Goal: Navigation & Orientation: Find specific page/section

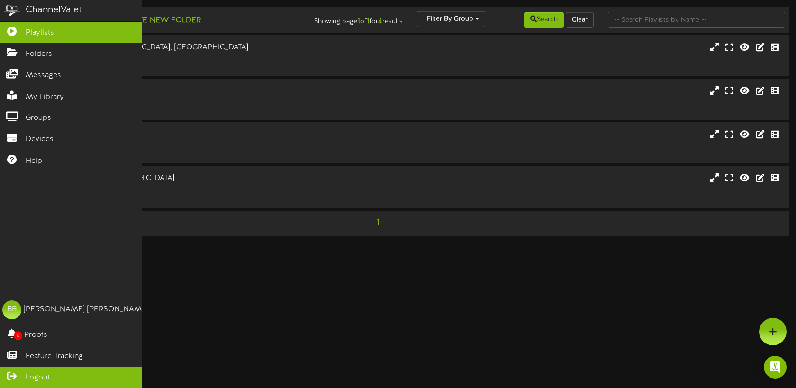
click at [48, 371] on link "Logout" at bounding box center [71, 377] width 142 height 21
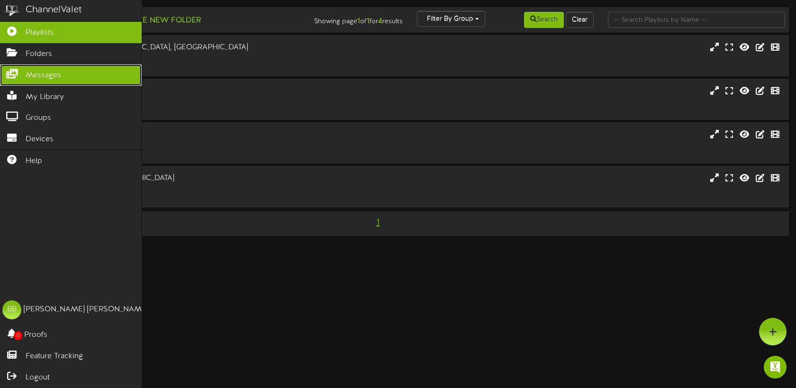
click at [60, 71] on span "Messages" at bounding box center [44, 75] width 36 height 11
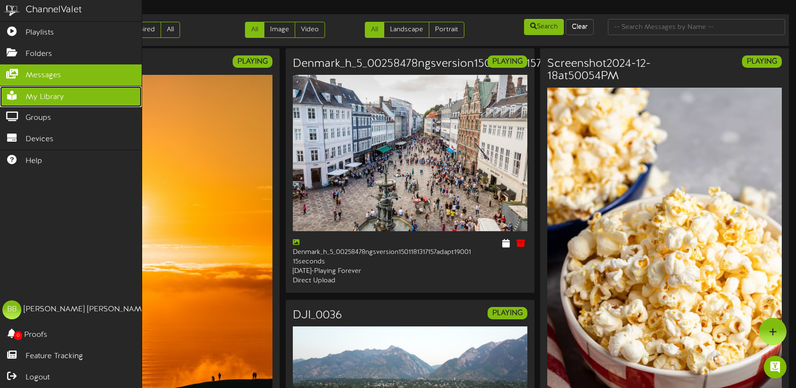
click at [18, 99] on link "My Library" at bounding box center [71, 96] width 142 height 21
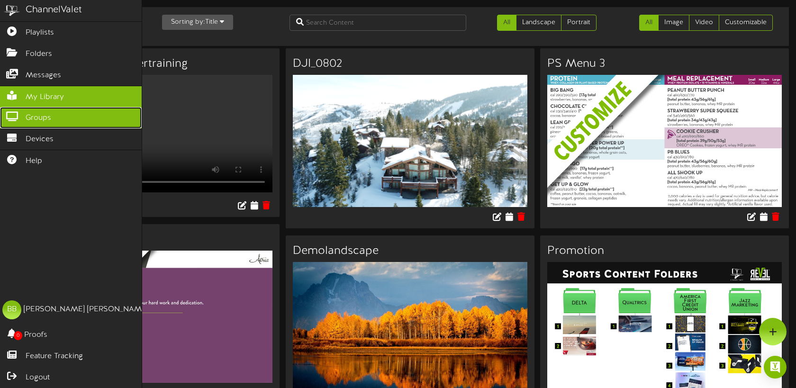
click at [25, 119] on link "Groups" at bounding box center [71, 117] width 142 height 21
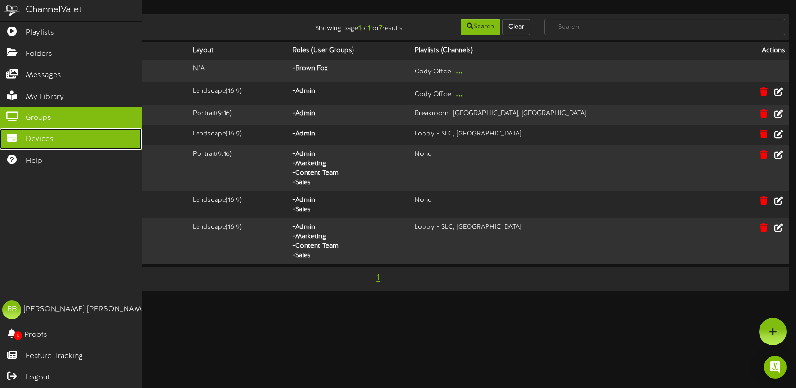
click at [33, 141] on span "Devices" at bounding box center [40, 139] width 28 height 11
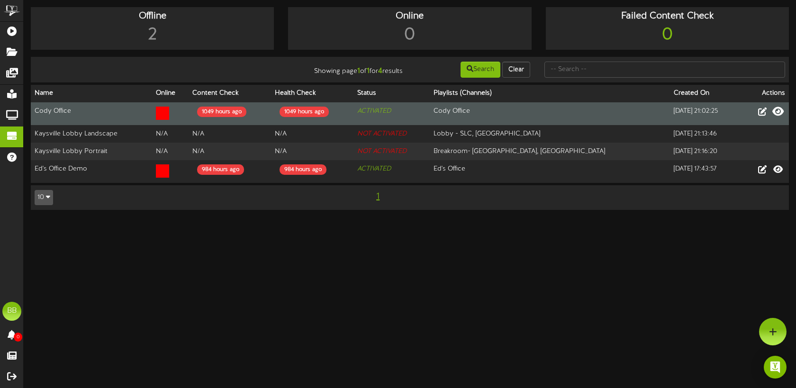
click at [778, 110] on icon at bounding box center [778, 111] width 11 height 10
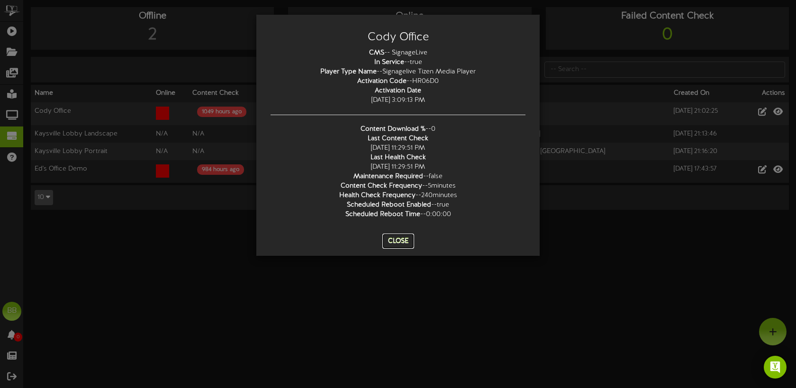
click at [398, 246] on button "Close" at bounding box center [399, 241] width 32 height 15
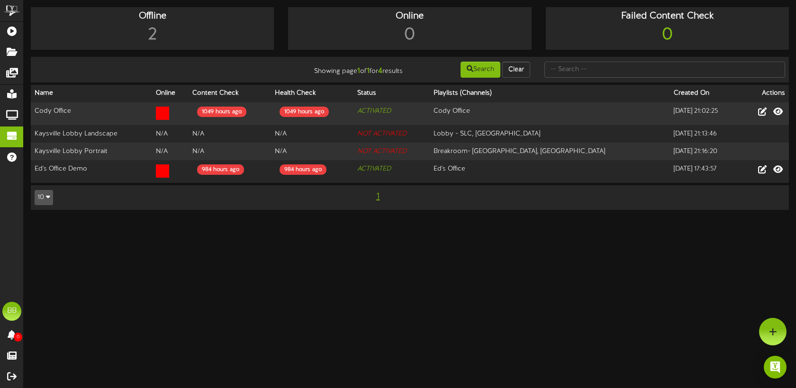
click at [255, 220] on html "ChannelValet Playlists Folders Messages My Library Groups Devices Help BB Blayn…" at bounding box center [398, 110] width 796 height 220
click at [164, 220] on html "ChannelValet Playlists Folders Messages My Library Groups Devices Help BB Blayn…" at bounding box center [398, 110] width 796 height 220
